Goal: Transaction & Acquisition: Purchase product/service

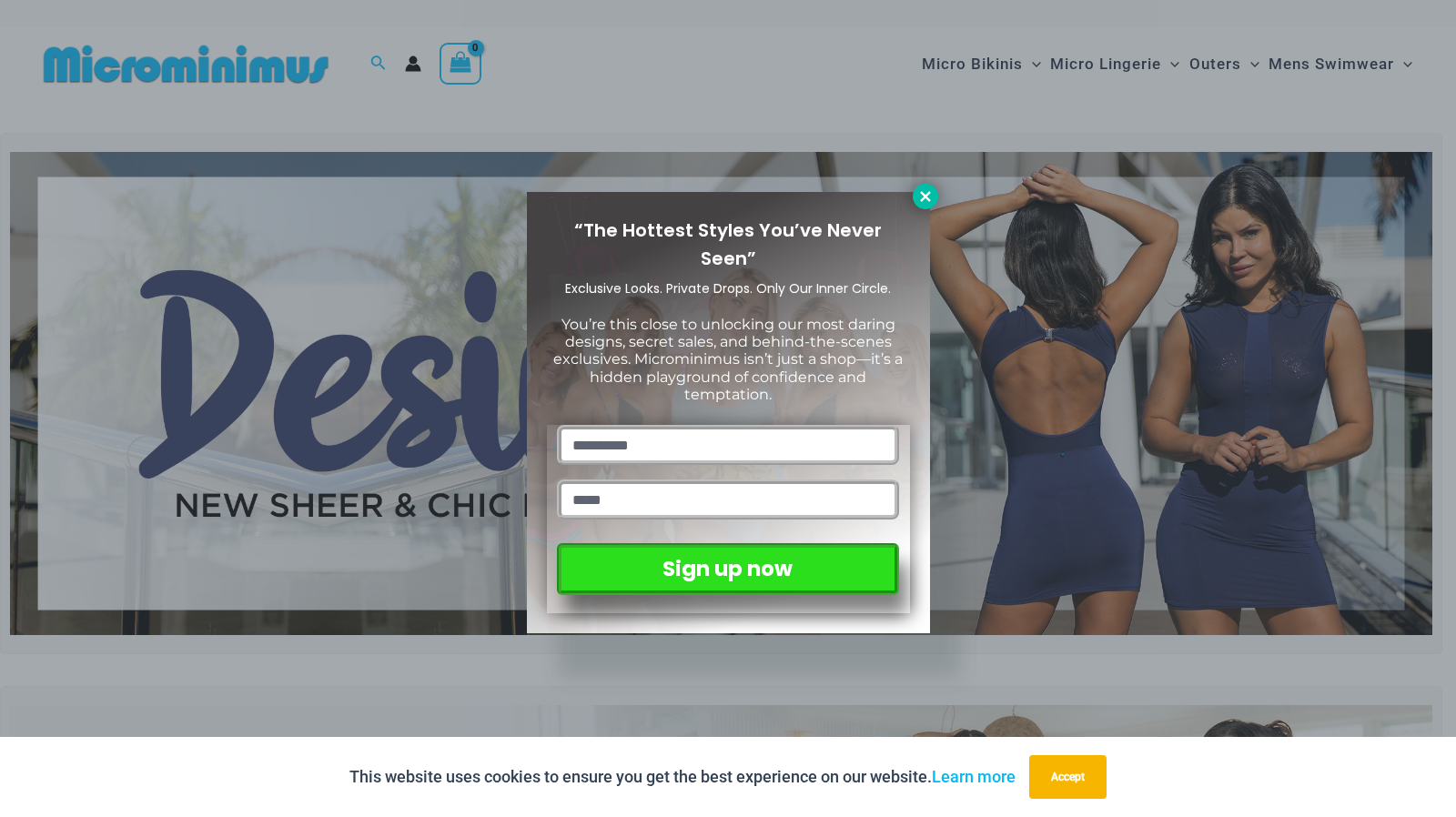
click at [928, 196] on icon at bounding box center [925, 196] width 17 height 17
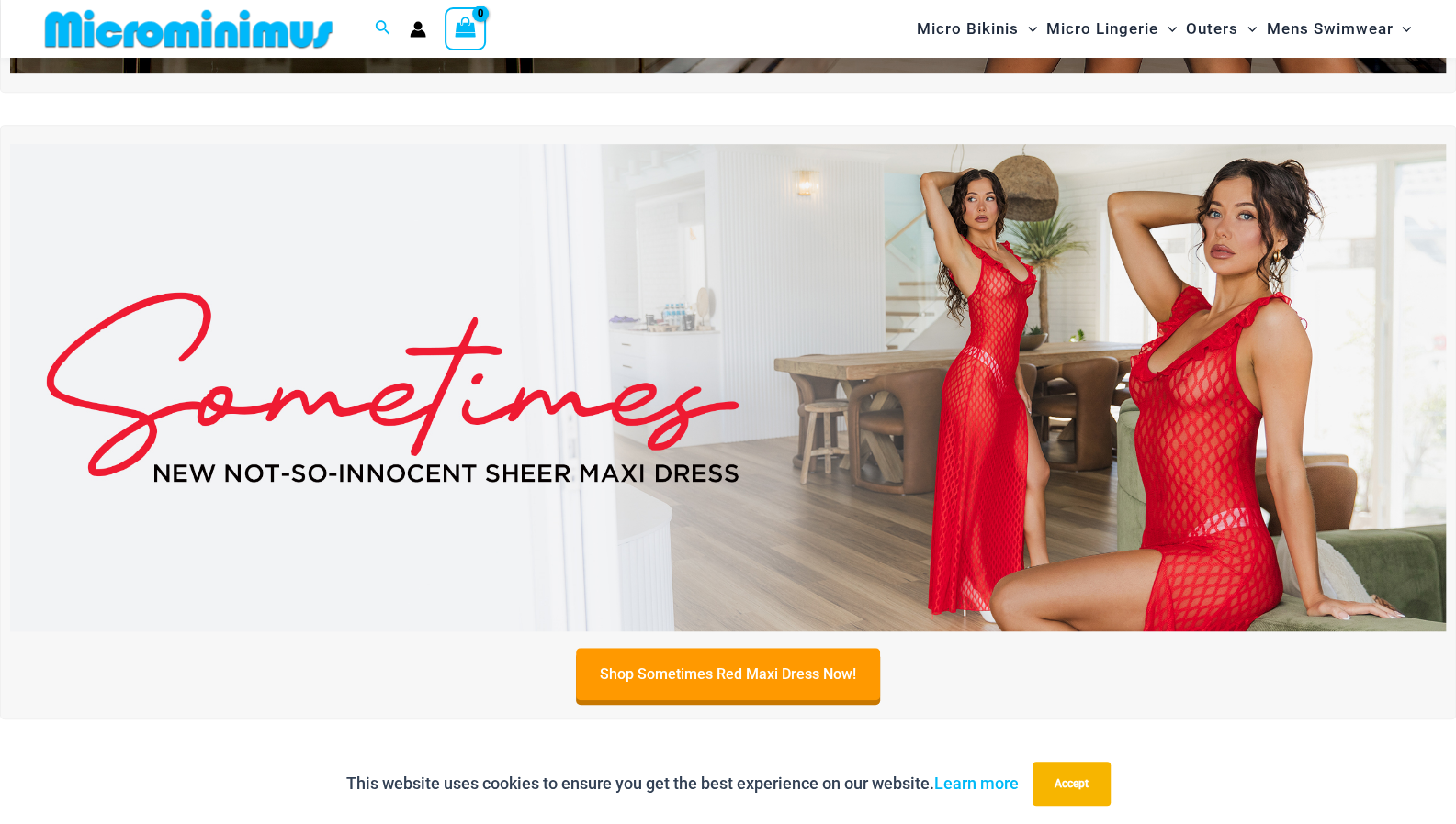
scroll to position [534, 0]
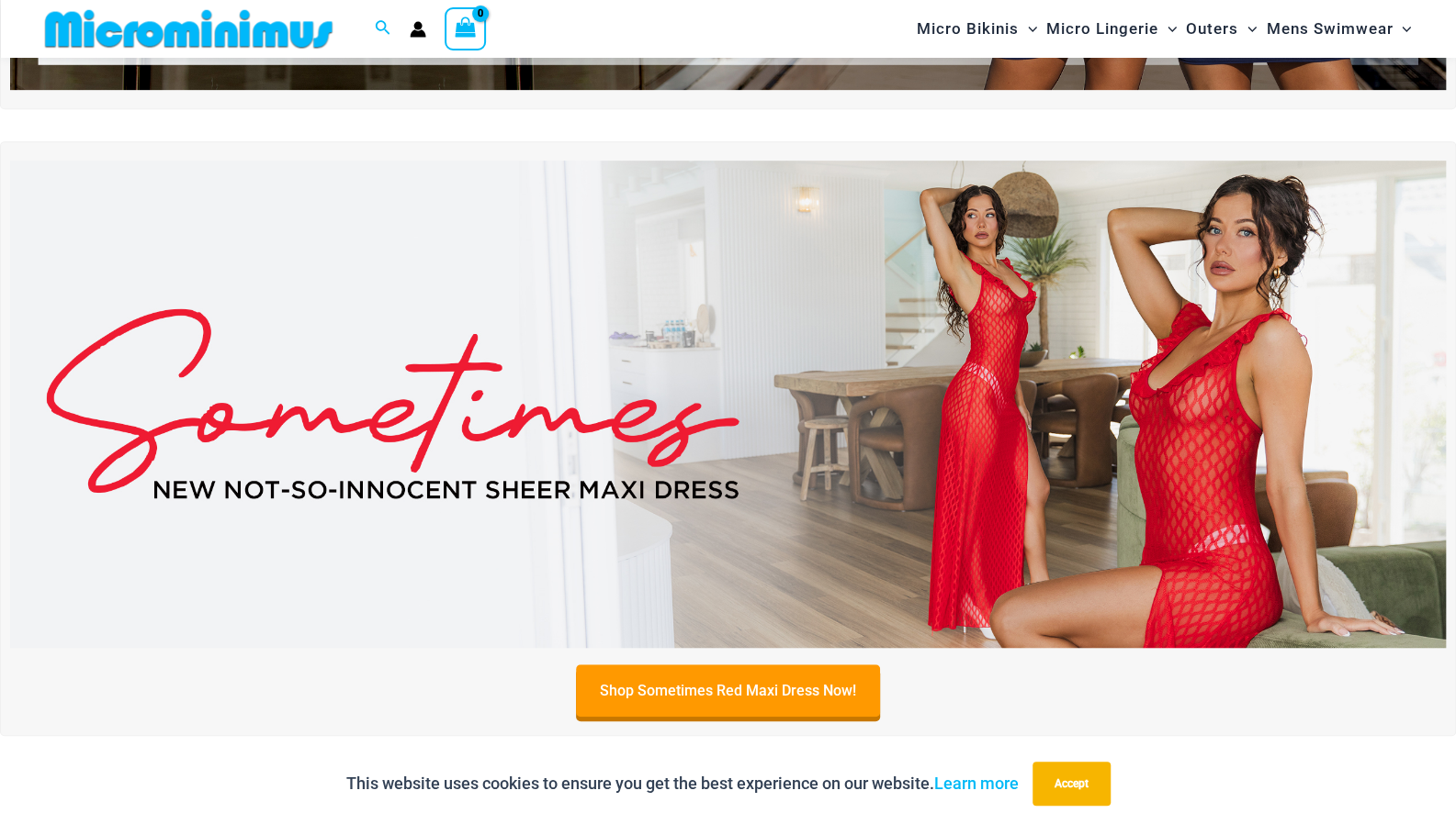
click at [1049, 379] on img at bounding box center [727, 405] width 1435 height 487
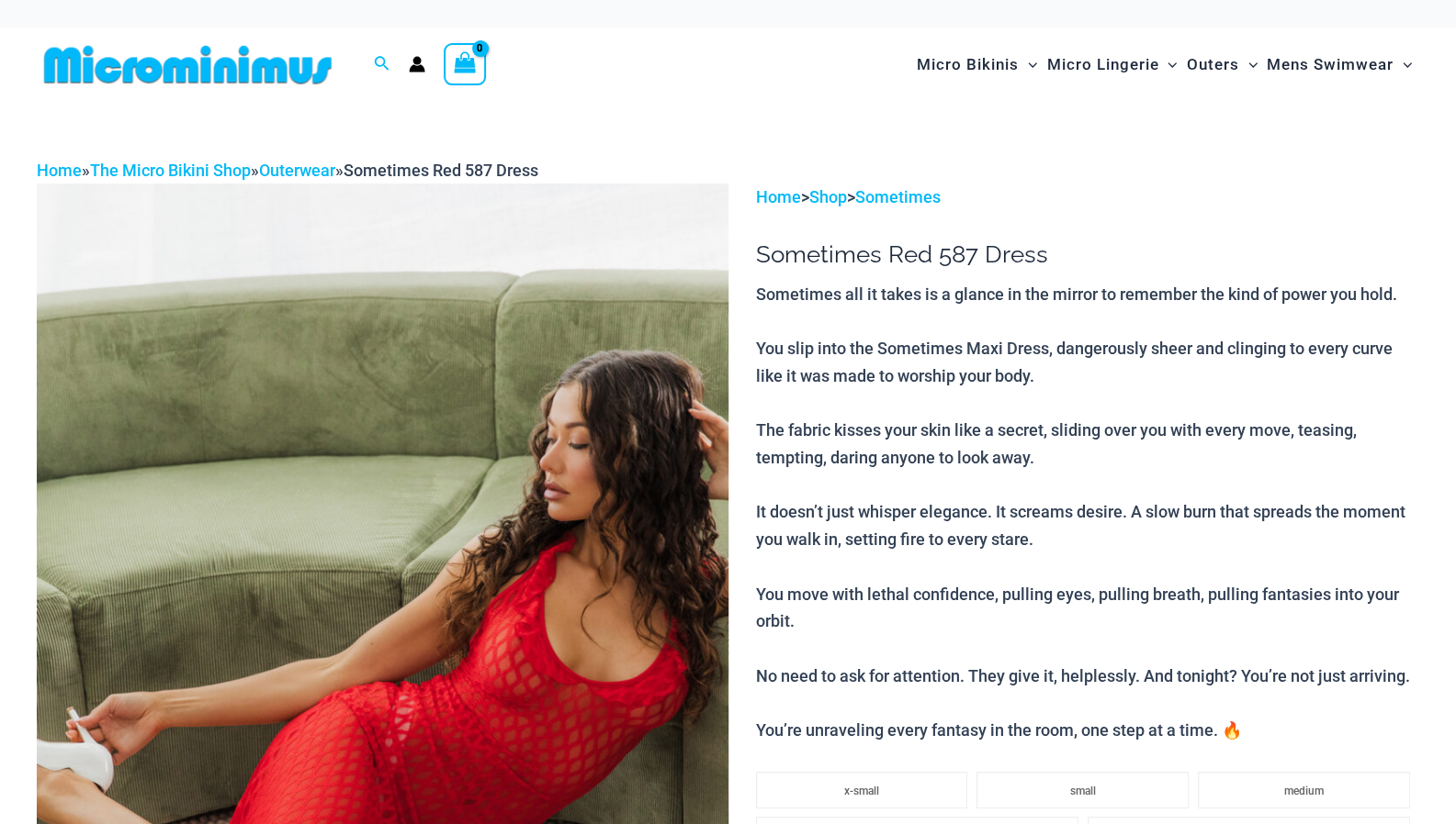
scroll to position [127, 0]
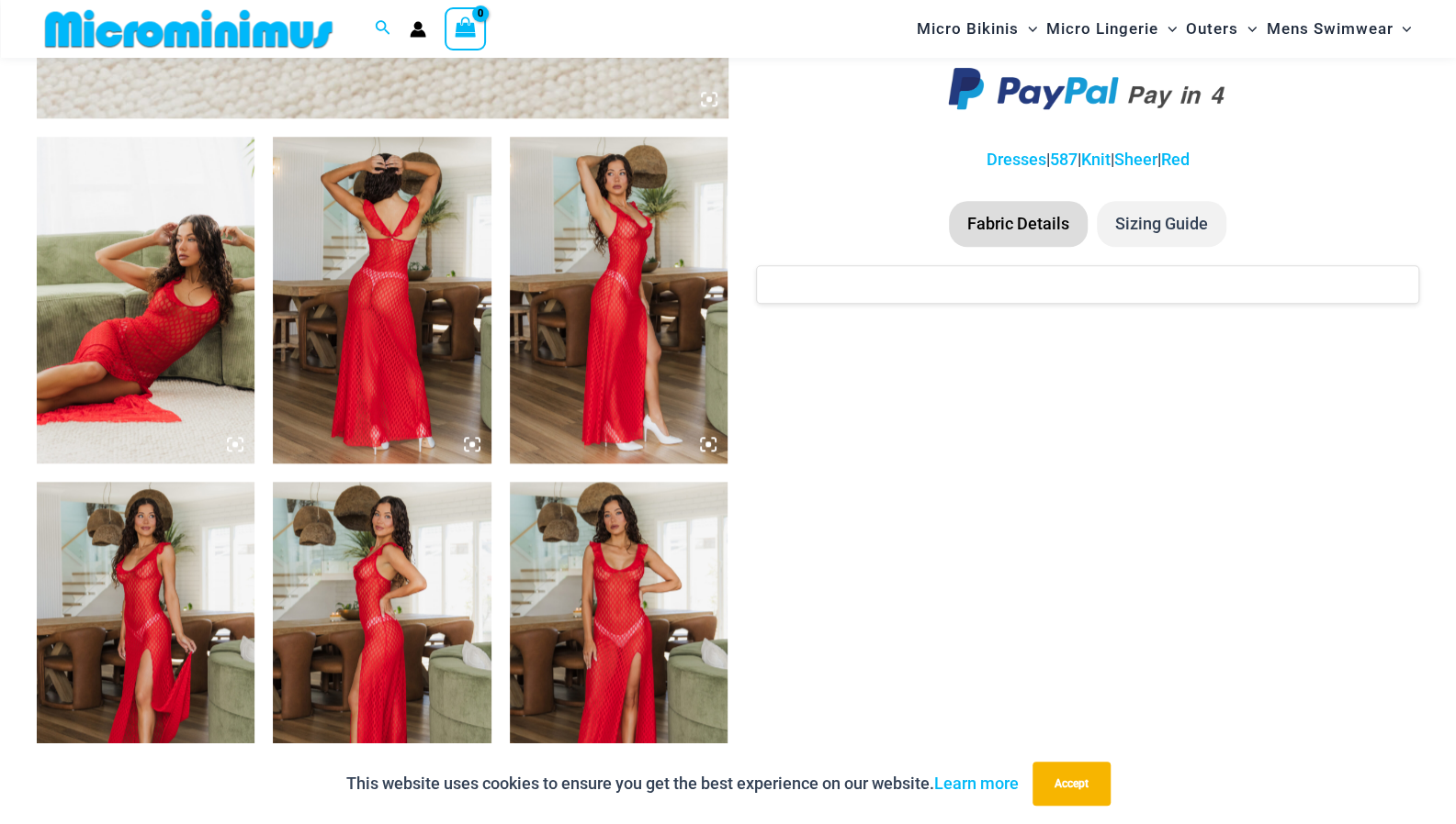
click at [712, 442] on icon at bounding box center [708, 444] width 17 height 17
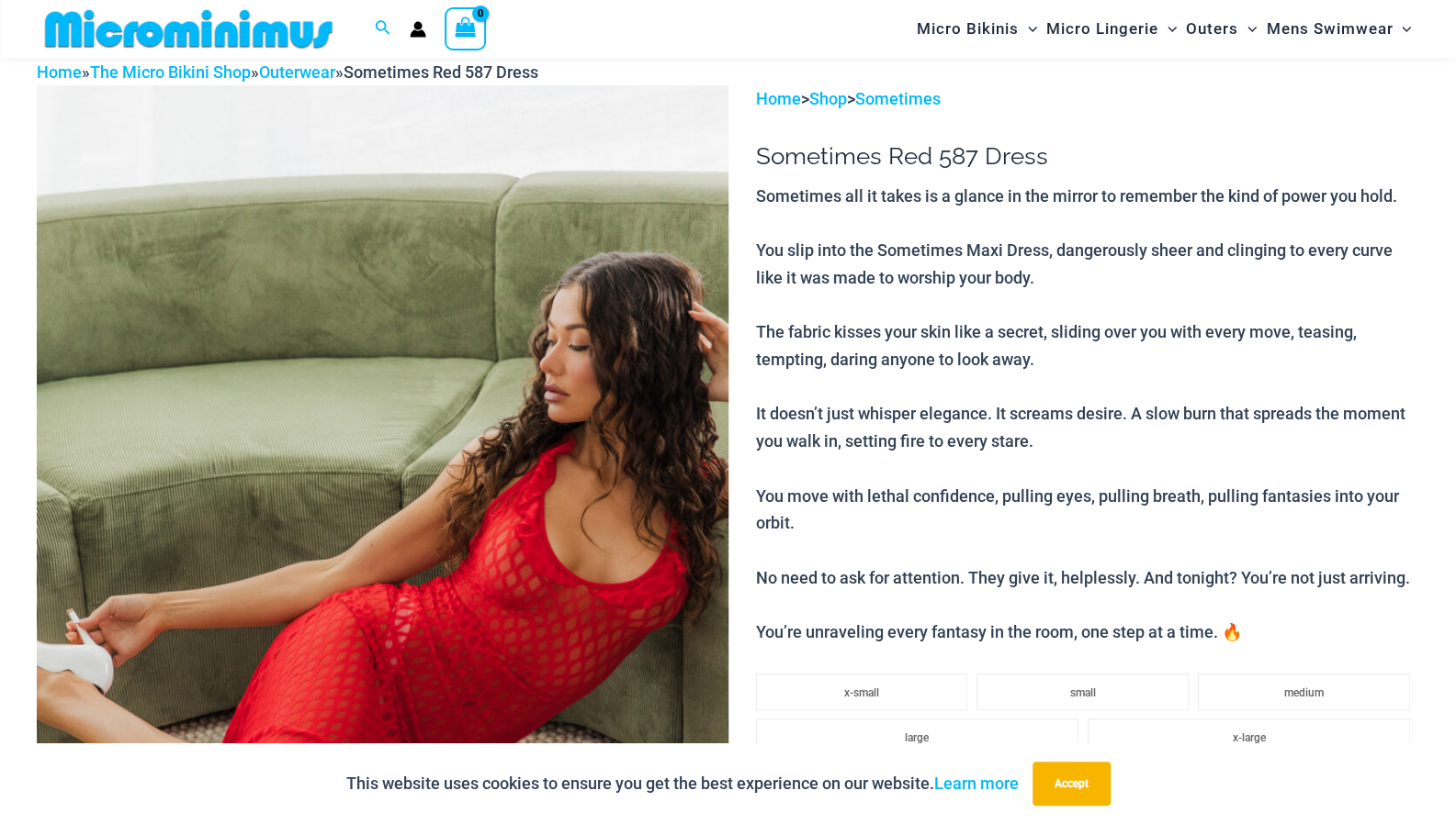
scroll to position [0, 0]
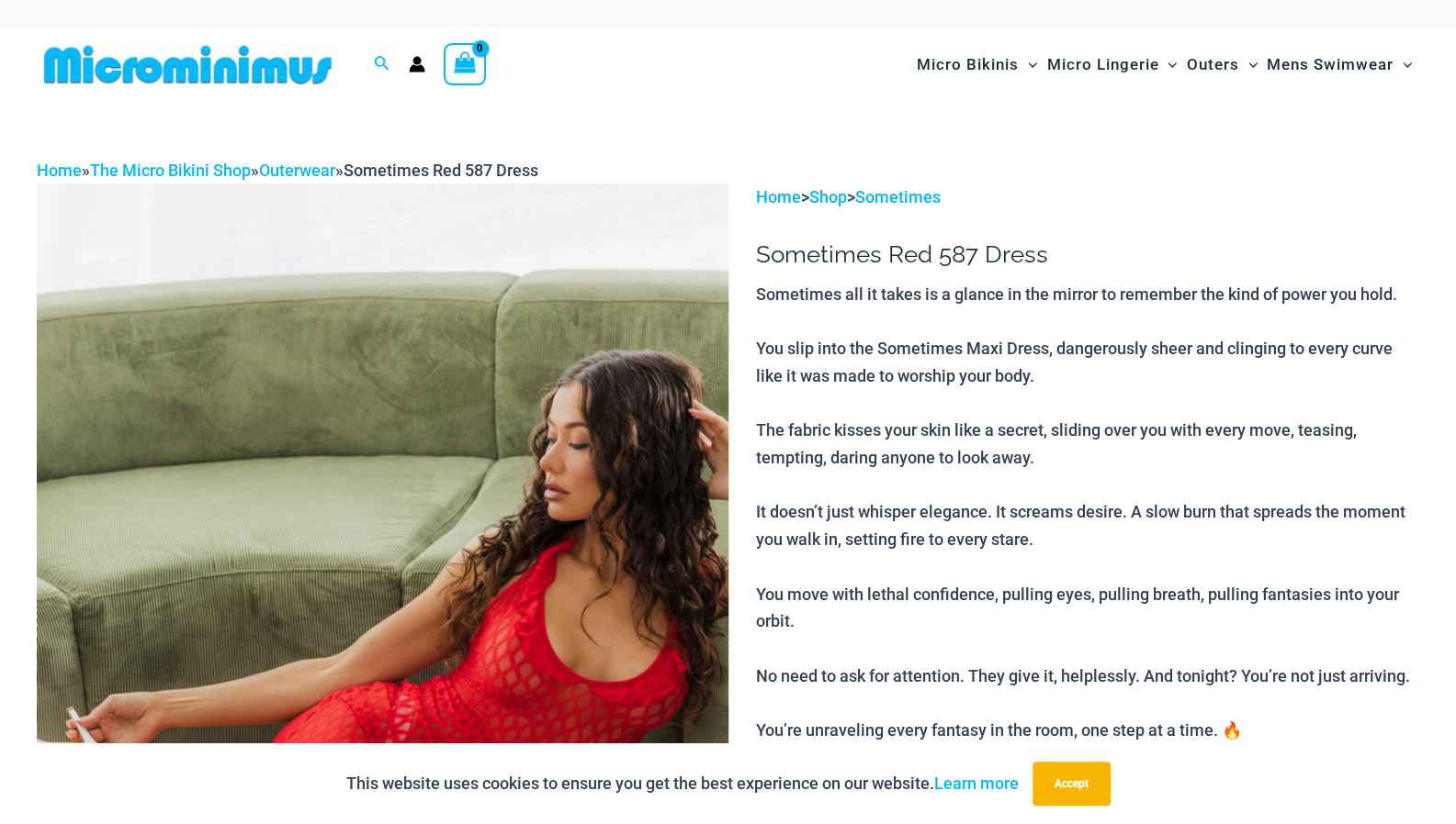
click at [158, 66] on img at bounding box center [188, 65] width 302 height 42
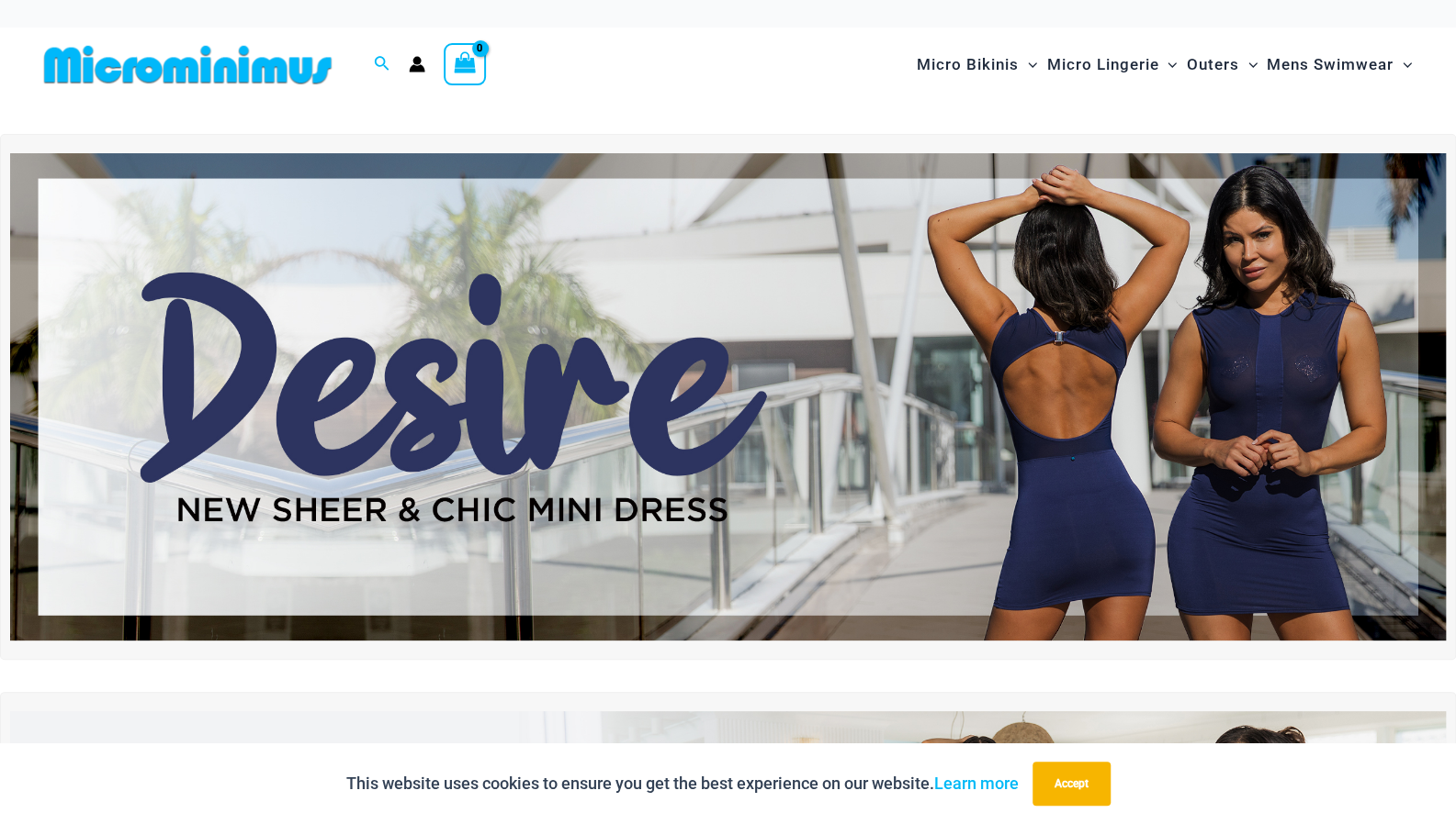
click at [1039, 281] on img at bounding box center [727, 397] width 1435 height 487
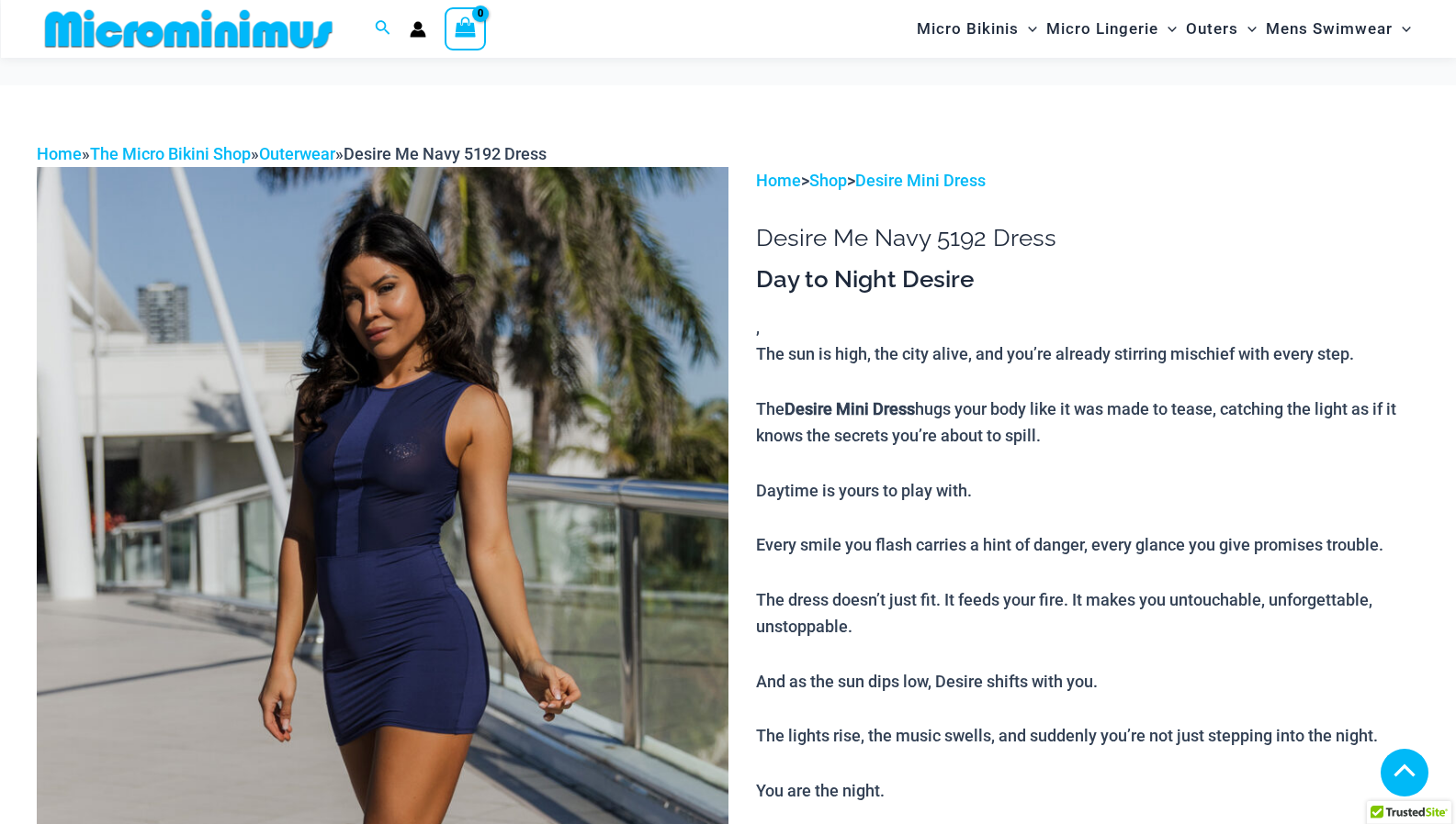
scroll to position [916, 0]
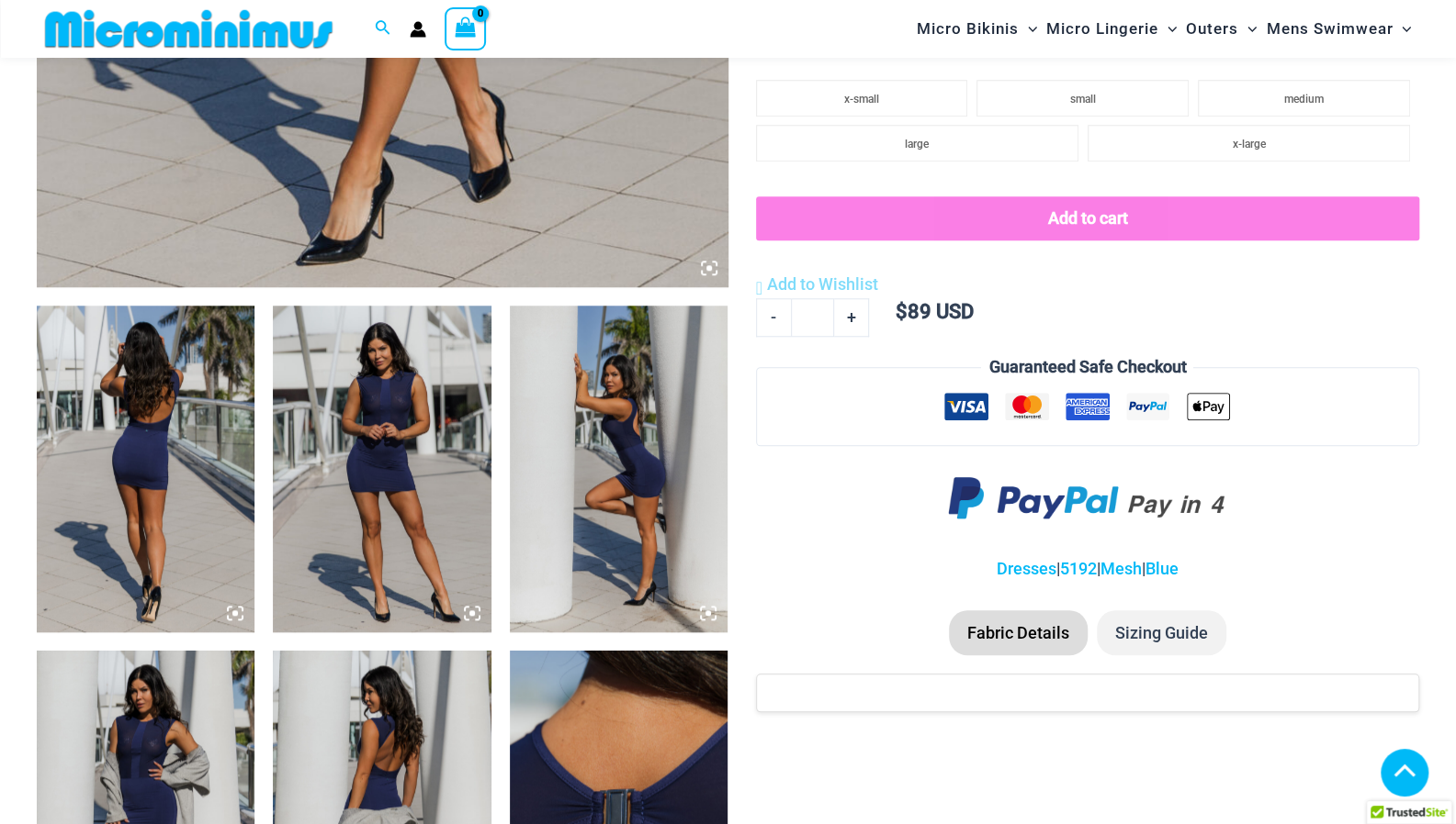
click at [399, 437] on img at bounding box center [381, 469] width 218 height 327
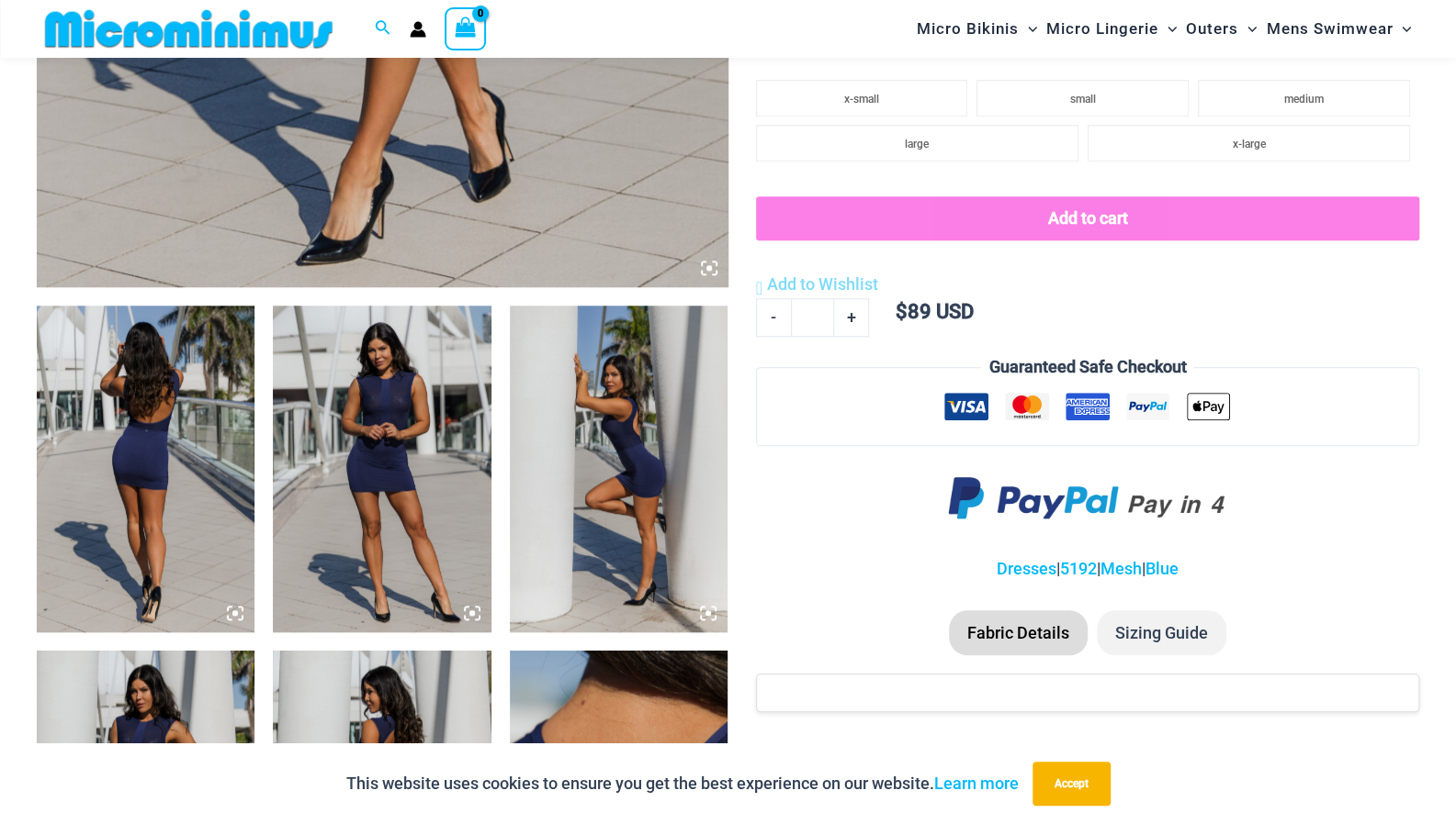
click at [230, 623] on img at bounding box center [145, 469] width 218 height 327
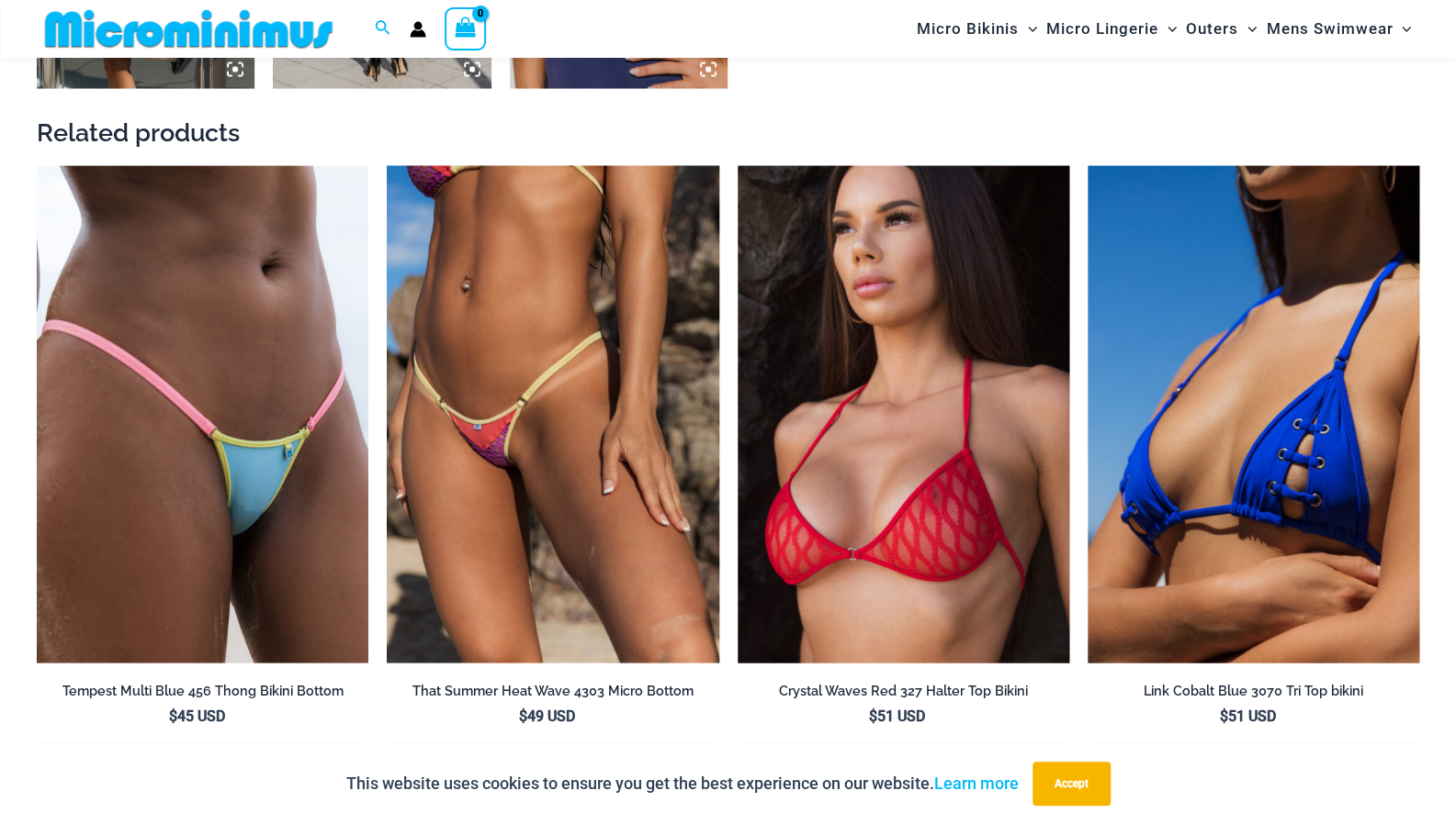
scroll to position [2293, 0]
